Goal: Information Seeking & Learning: Learn about a topic

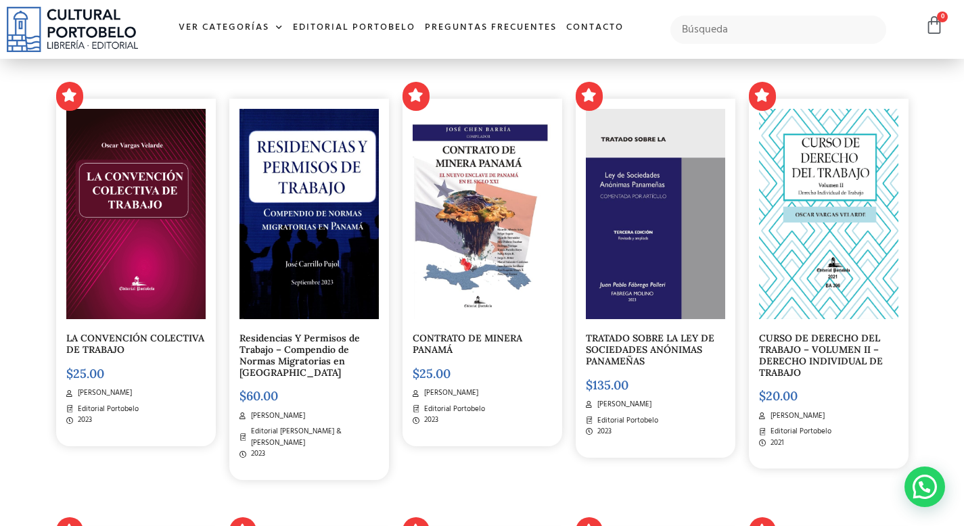
scroll to position [415, 0]
click at [658, 341] on link "TRATADO SOBRE LA LEY DE SOCIEDADES ANÓNIMAS PANAMEÑAS" at bounding box center [650, 349] width 129 height 35
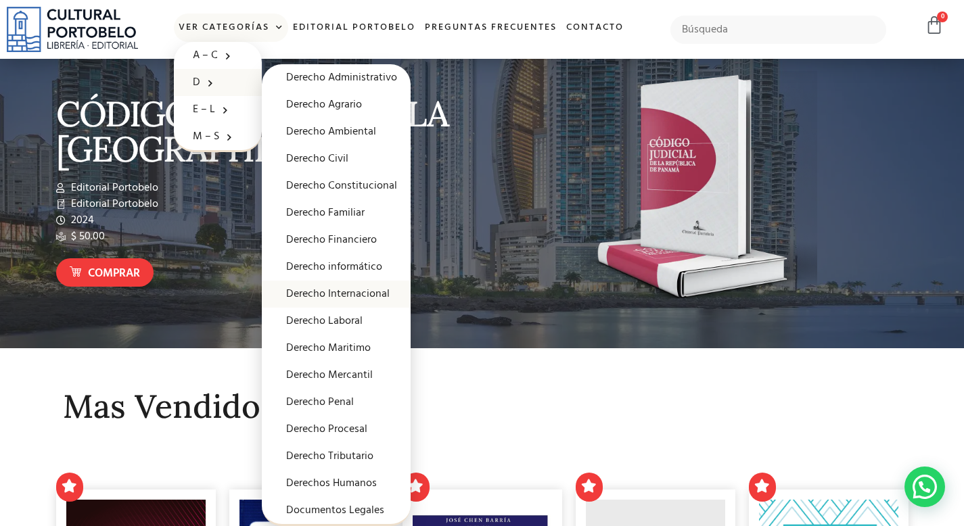
scroll to position [25, 0]
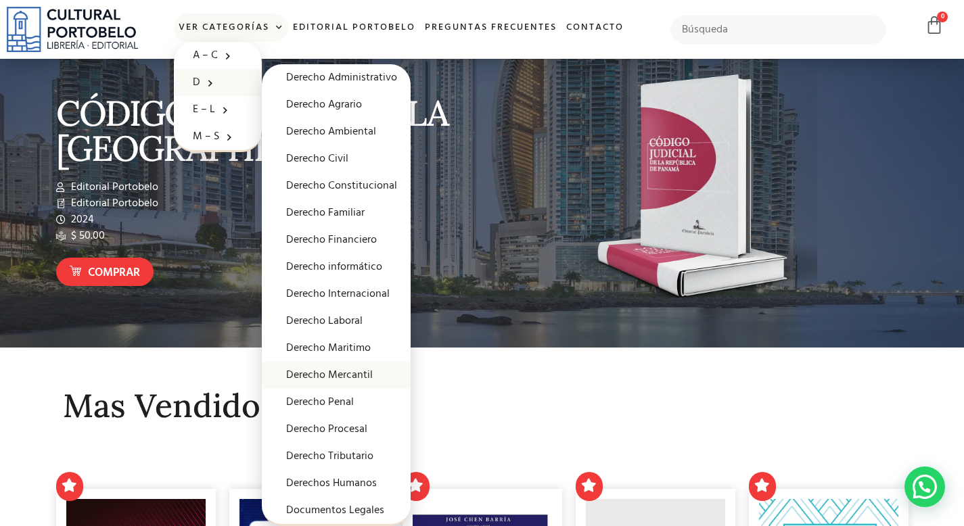
click at [322, 376] on link "Derecho Mercantil" at bounding box center [336, 375] width 149 height 27
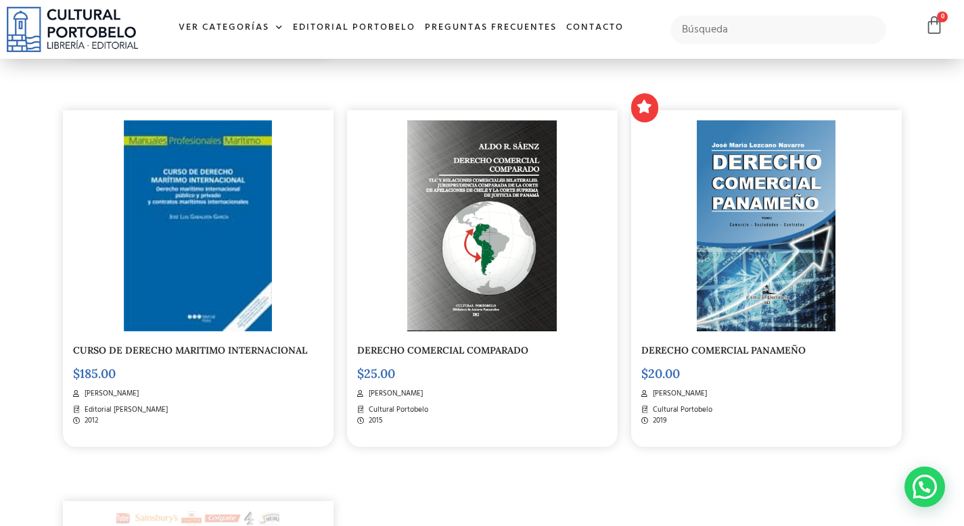
scroll to position [1913, 0]
